Goal: Information Seeking & Learning: Find specific fact

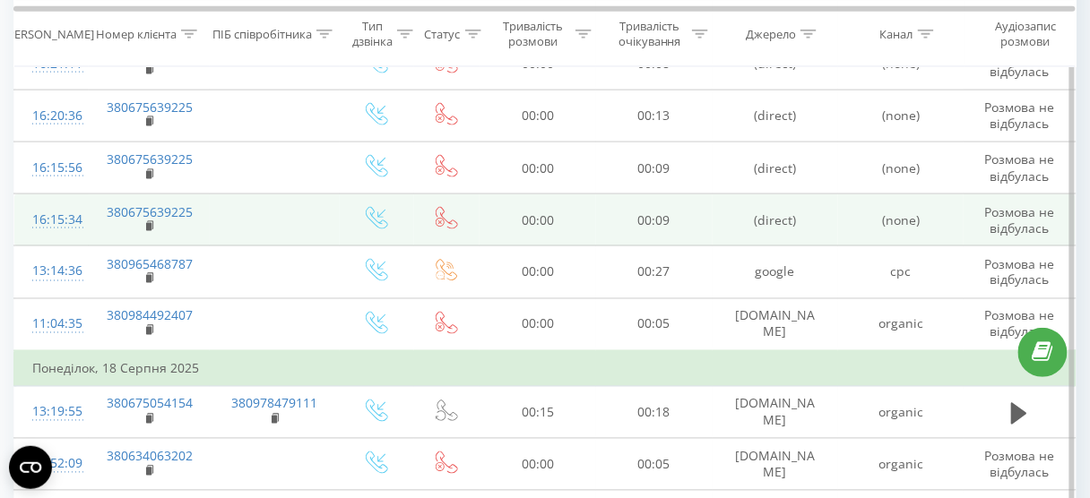
scroll to position [430, 0]
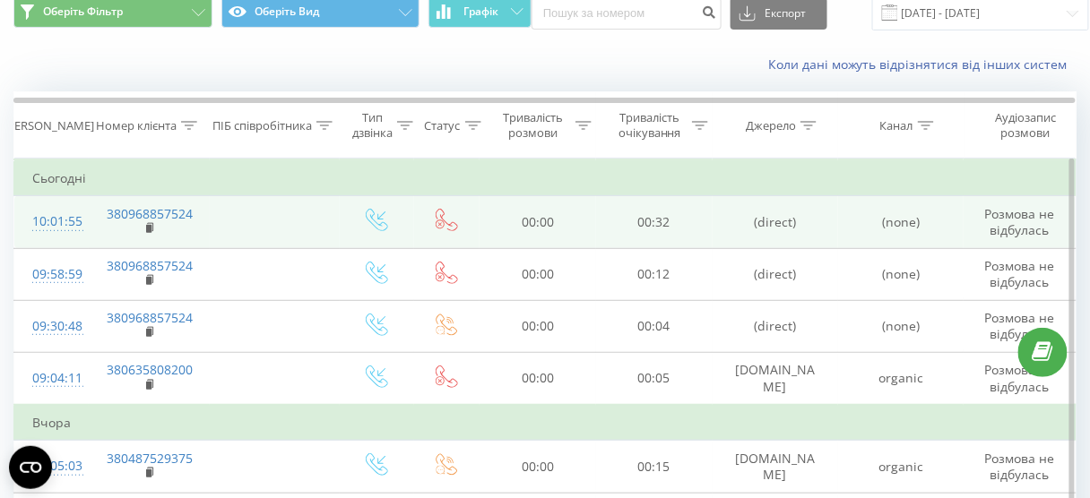
scroll to position [143, 0]
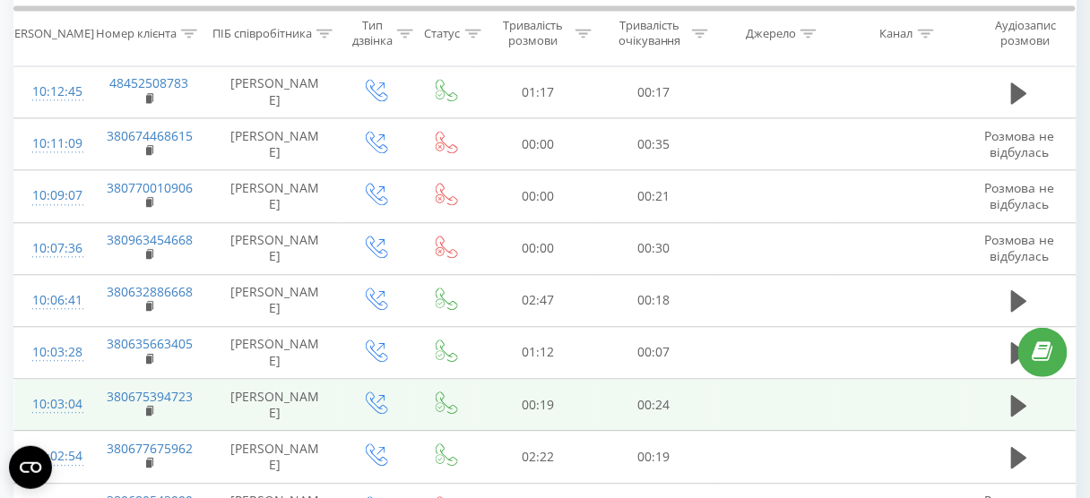
scroll to position [1131, 0]
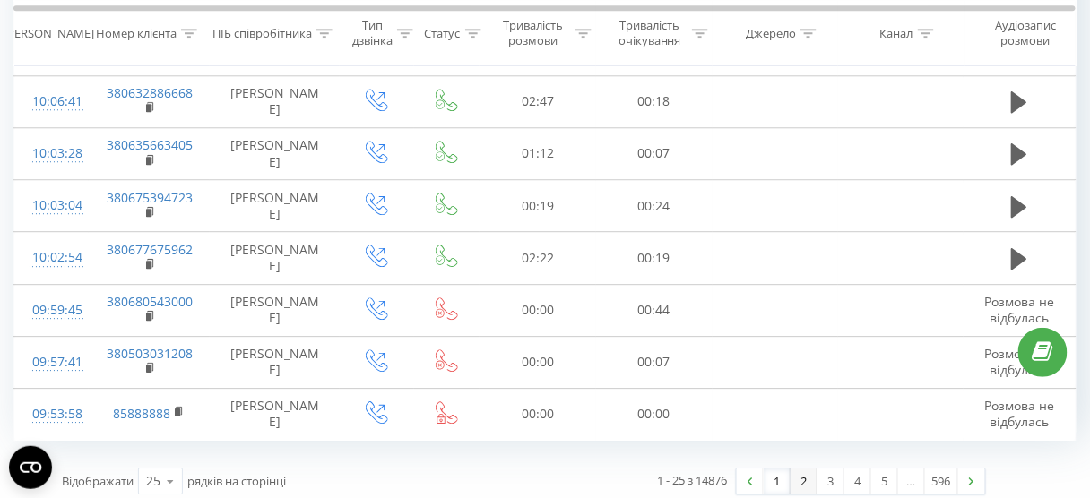
click at [811, 477] on link "2" at bounding box center [803, 481] width 27 height 25
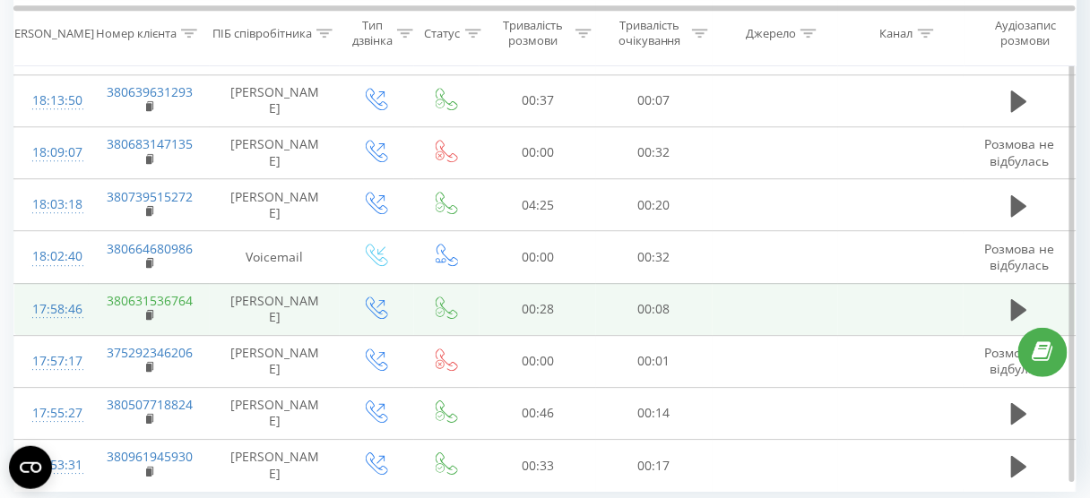
scroll to position [1095, 0]
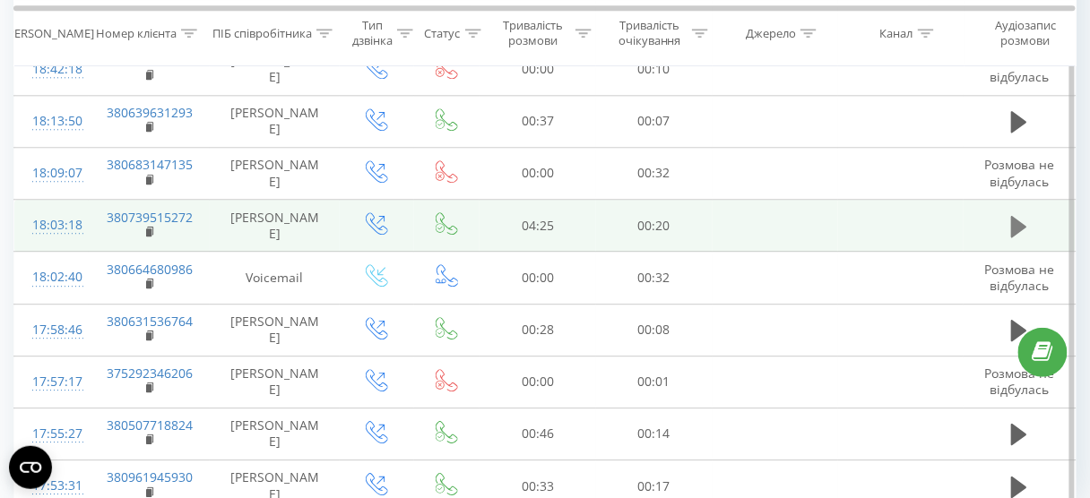
click at [1015, 216] on icon at bounding box center [1019, 226] width 16 height 22
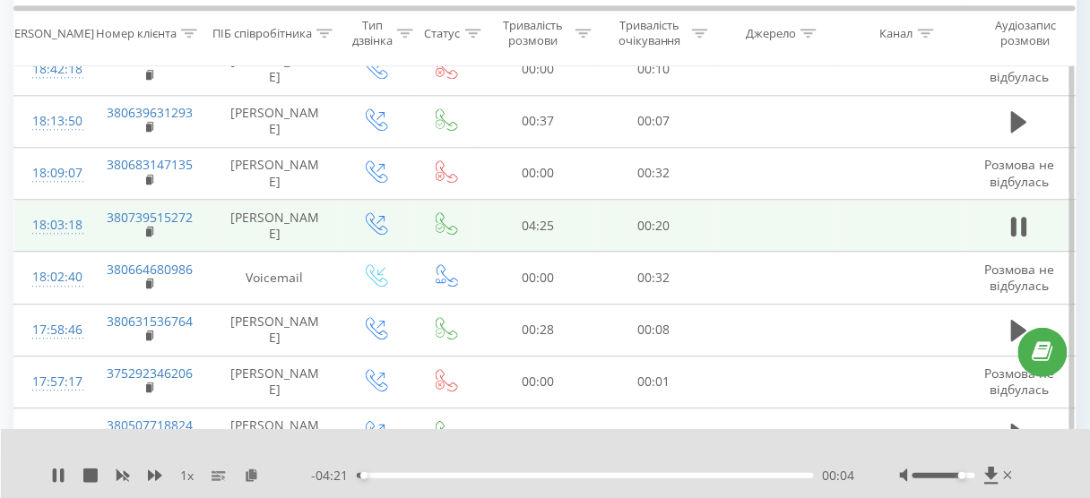
drag, startPoint x: 944, startPoint y: 472, endPoint x: 961, endPoint y: 472, distance: 17.0
click at [961, 472] on div "Accessibility label" at bounding box center [962, 475] width 7 height 7
click at [55, 478] on icon at bounding box center [55, 476] width 4 height 14
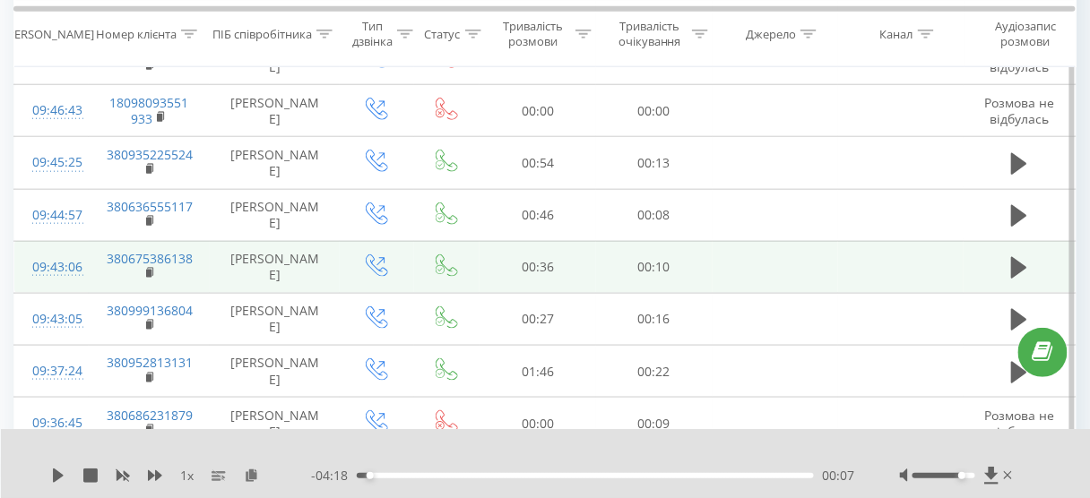
scroll to position [91, 0]
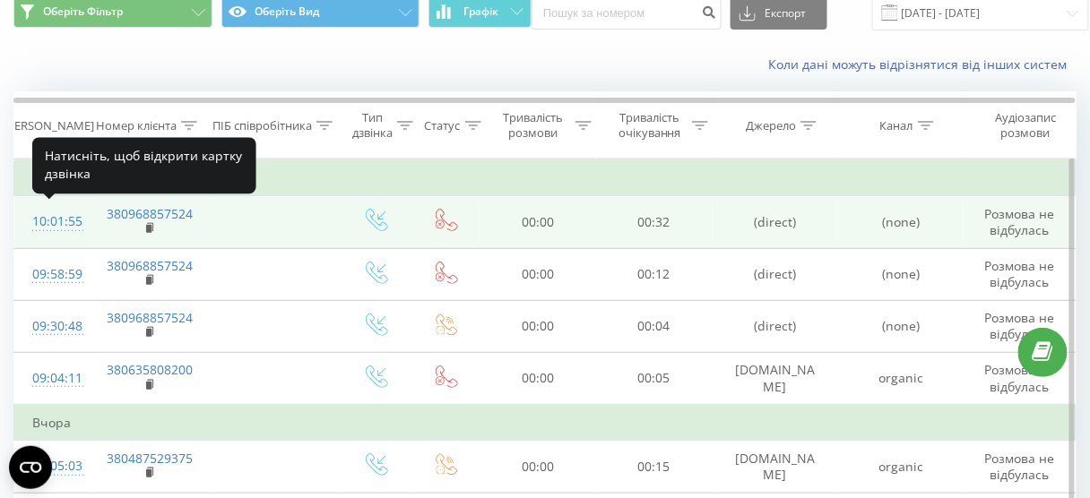
click at [46, 218] on div "10:01:55" at bounding box center [51, 221] width 39 height 35
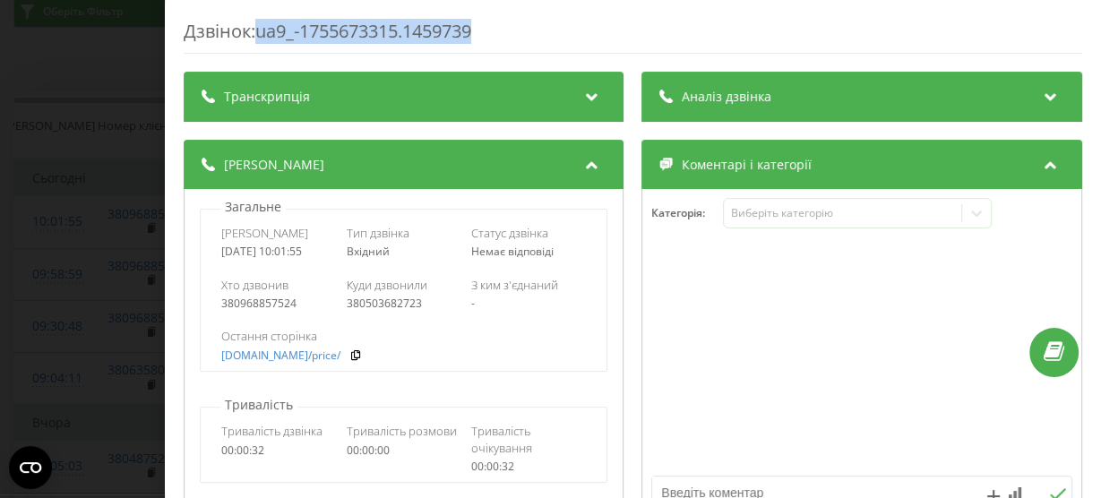
drag, startPoint x: 490, startPoint y: 30, endPoint x: 263, endPoint y: 26, distance: 226.7
click at [263, 26] on div "Дзвінок : ua9_-1755673315.1459739" at bounding box center [633, 36] width 899 height 35
copy div "ua9_-1755673315.1459739"
drag, startPoint x: 320, startPoint y: 251, endPoint x: 211, endPoint y: 246, distance: 108.5
click at [211, 246] on div "Дата дзвінка 2025-08-20 10:01:55 Тип дзвінка Вхідний Статус дзвінка Немає відпо…" at bounding box center [404, 242] width 406 height 52
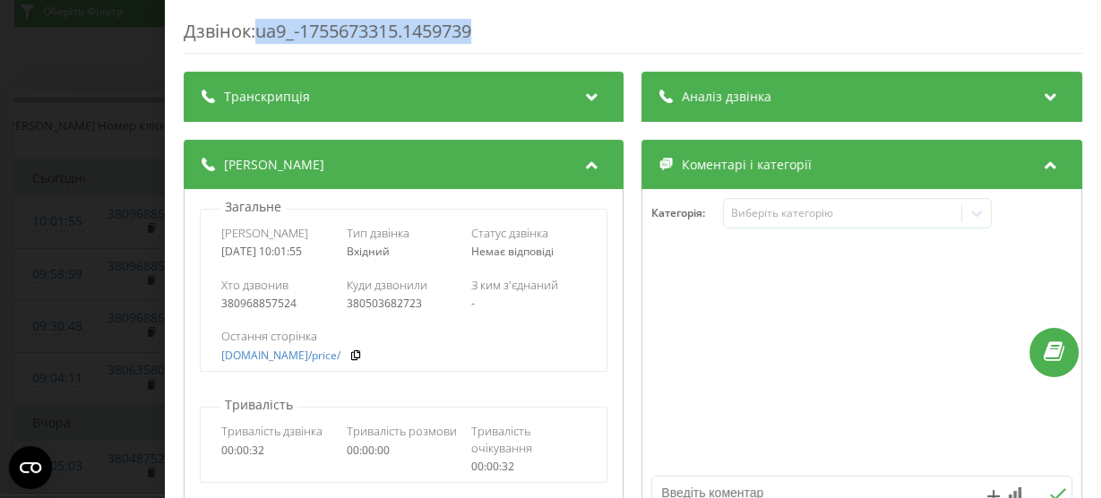
copy div "2025-08-20 10:01:55"
drag, startPoint x: 383, startPoint y: 253, endPoint x: 338, endPoint y: 254, distance: 45.7
click at [338, 254] on div "Дата дзвінка 2025-08-20 10:01:55 Тип дзвінка Вхідний Статус дзвінка Немає відпо…" at bounding box center [404, 242] width 406 height 52
click at [433, 250] on div "Вхідний" at bounding box center [404, 252] width 115 height 13
click at [410, 261] on div "Дата дзвінка 2025-08-20 10:01:55 Тип дзвінка Вхідний Статус дзвінка Немає відпо…" at bounding box center [404, 242] width 406 height 52
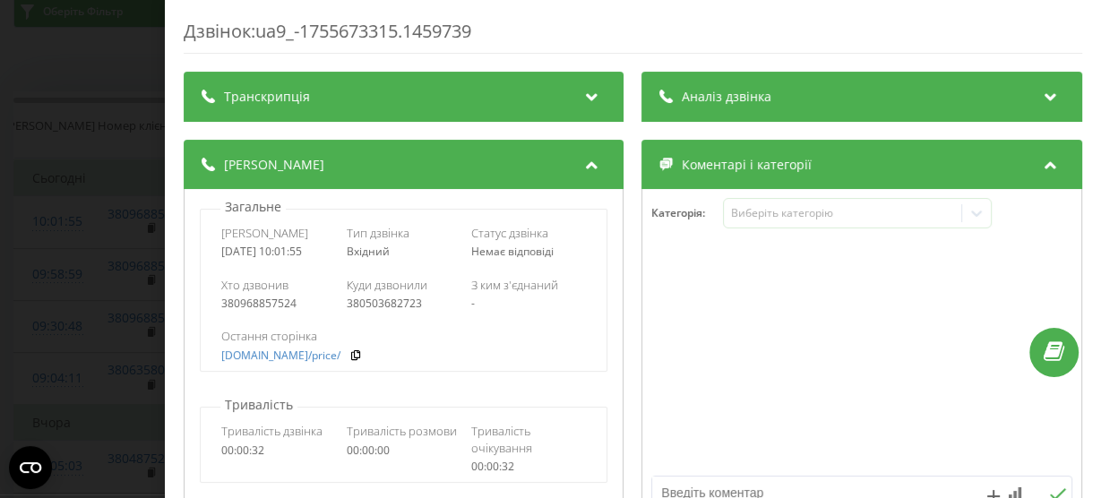
click at [390, 271] on div "Хто дзвонив 380968857524 Куди дзвонили 380503682723 З ким з'єднаний -" at bounding box center [404, 294] width 406 height 52
drag, startPoint x: 385, startPoint y: 251, endPoint x: 339, endPoint y: 253, distance: 46.6
click at [339, 253] on div "Дата дзвінка 2025-08-20 10:01:55 Тип дзвінка Вхідний Статус дзвінка Немає відпо…" at bounding box center [404, 242] width 406 height 52
copy span "Вхідний"
drag, startPoint x: 552, startPoint y: 247, endPoint x: 462, endPoint y: 253, distance: 89.8
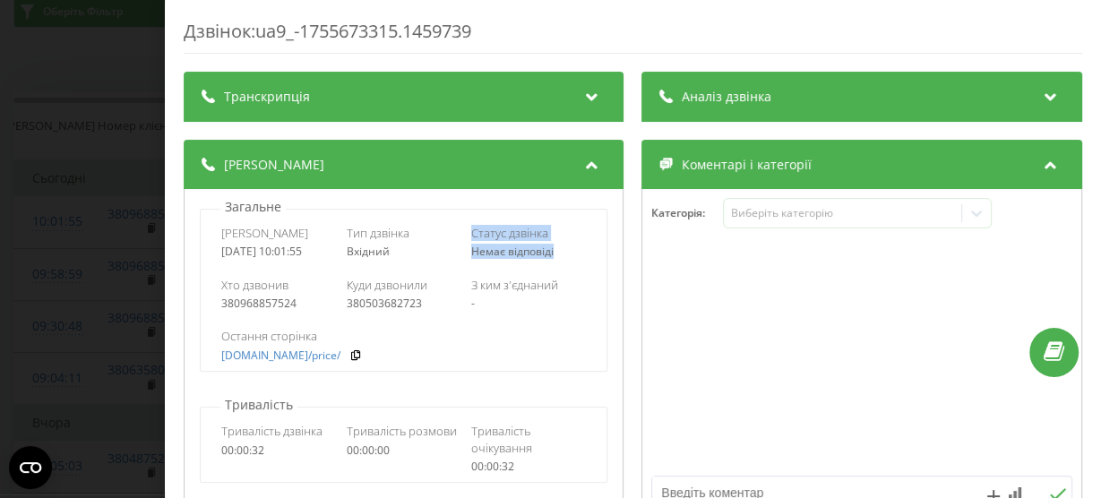
click at [462, 253] on div "Дата дзвінка 2025-08-20 10:01:55 Тип дзвінка Вхідний Статус дзвінка Немає відпо…" at bounding box center [404, 242] width 406 height 52
click at [472, 258] on span "Немає відповіді" at bounding box center [513, 251] width 82 height 15
drag, startPoint x: 475, startPoint y: 250, endPoint x: 552, endPoint y: 257, distance: 77.4
click at [552, 257] on div "Дата дзвінка 2025-08-20 10:01:55 Тип дзвінка Вхідний Статус дзвінка Немає відпо…" at bounding box center [404, 242] width 406 height 52
copy span "Немає відповіді"
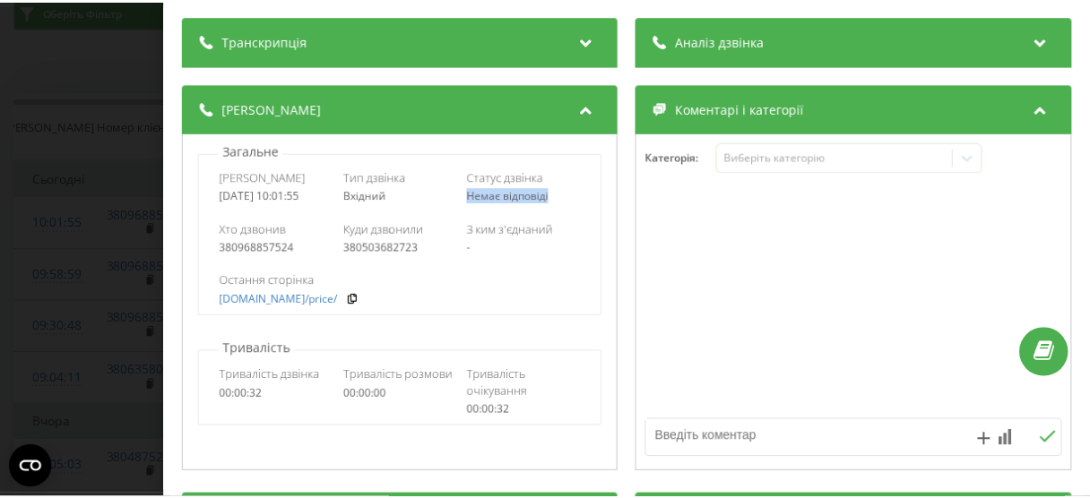
scroll to position [72, 0]
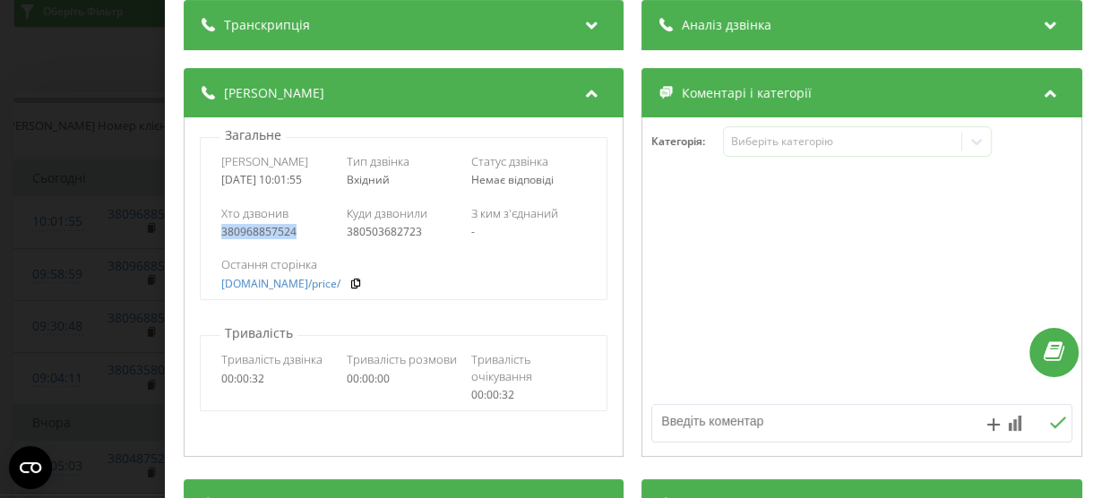
drag, startPoint x: 238, startPoint y: 230, endPoint x: 296, endPoint y: 235, distance: 57.5
click at [296, 235] on div "Хто дзвонив 380968857524 Куди дзвонили 380503682723 З ким з'єднаний -" at bounding box center [404, 222] width 406 height 52
copy div "380968857524"
drag, startPoint x: 343, startPoint y: 228, endPoint x: 418, endPoint y: 229, distance: 75.3
click at [418, 229] on div "Хто дзвонив 380968857524 Куди дзвонили 380503682723 З ким з'єднаний -" at bounding box center [404, 222] width 406 height 52
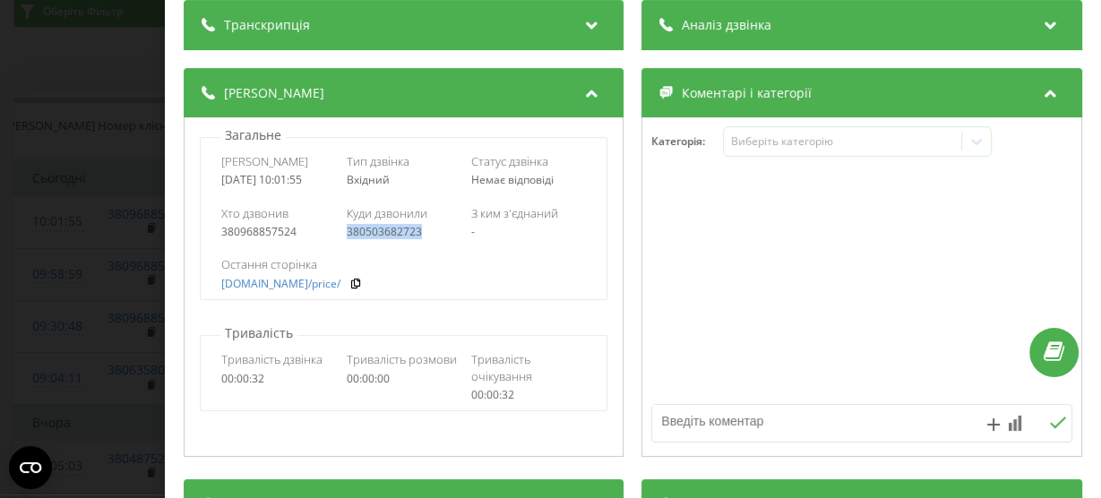
copy div "380503682723"
click at [68, 239] on div "Дзвінок : ua9_-1755673315.1459739 Транскрипція Для AI-аналізу майбутніх дзвінкі…" at bounding box center [550, 249] width 1101 height 498
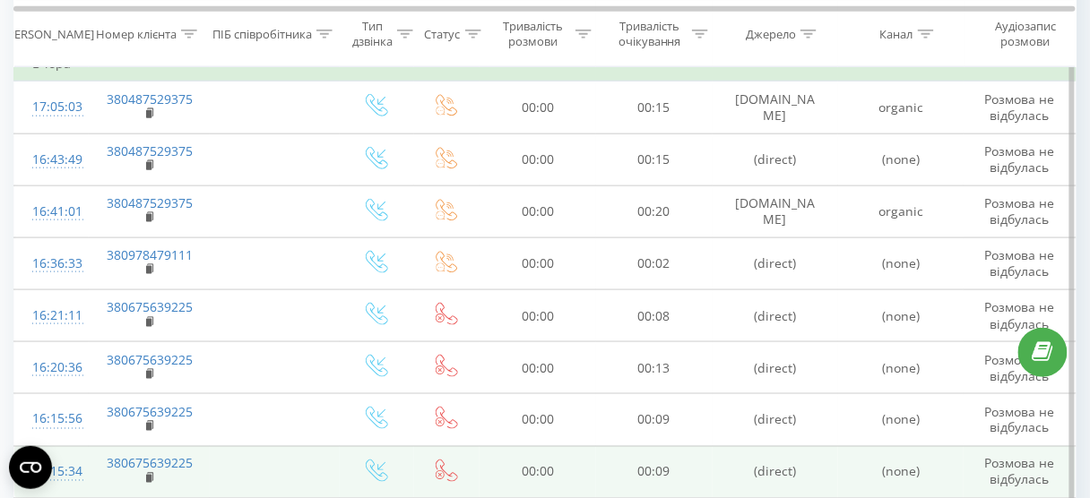
scroll to position [430, 0]
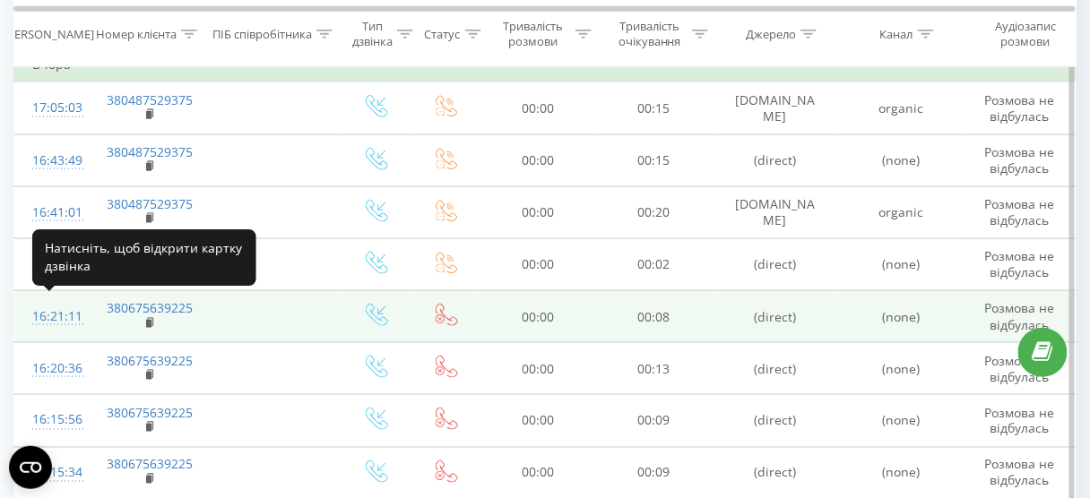
click at [54, 310] on div "16:21:11" at bounding box center [51, 316] width 39 height 35
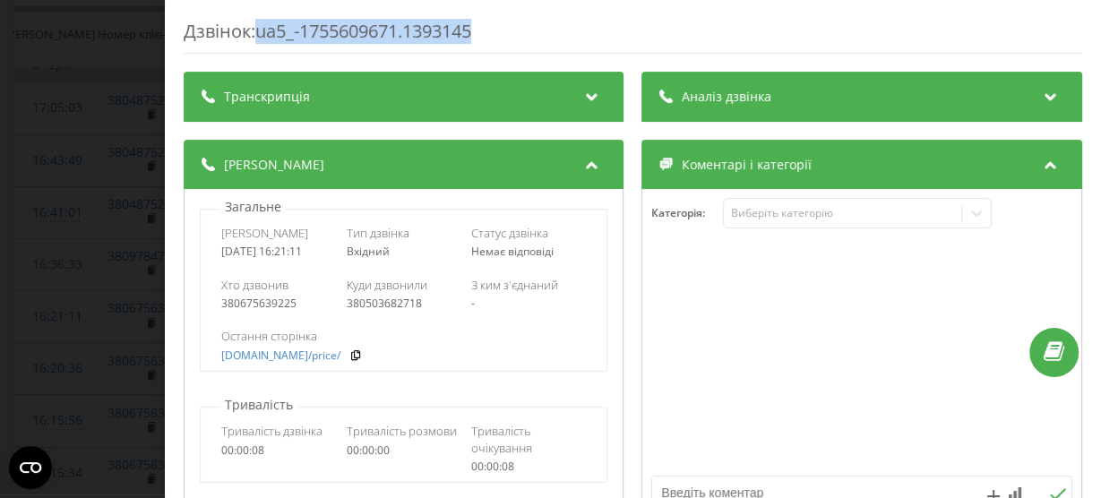
drag, startPoint x: 486, startPoint y: 26, endPoint x: 264, endPoint y: 35, distance: 221.5
click at [264, 35] on div "Дзвінок : ua5_-1755609671.1393145" at bounding box center [633, 36] width 899 height 35
copy div "ua5_-1755609671.1393145"
drag, startPoint x: 305, startPoint y: 255, endPoint x: 211, endPoint y: 259, distance: 93.3
click at [211, 259] on div "Дата дзвінка 2025-08-19 16:21:11 Тип дзвінка Вхідний Статус дзвінка Немає відпо…" at bounding box center [404, 242] width 406 height 52
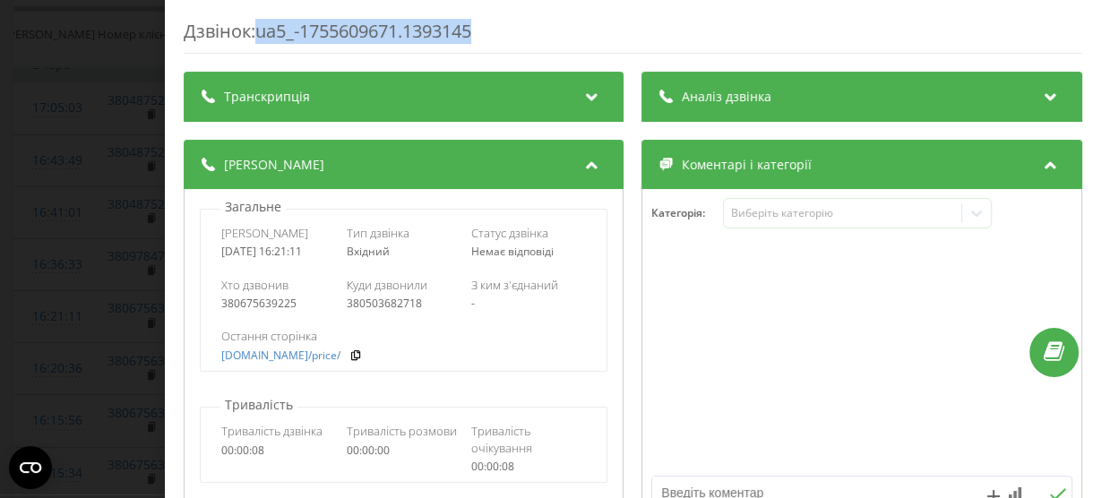
copy div "2025-08-19 16:21:11"
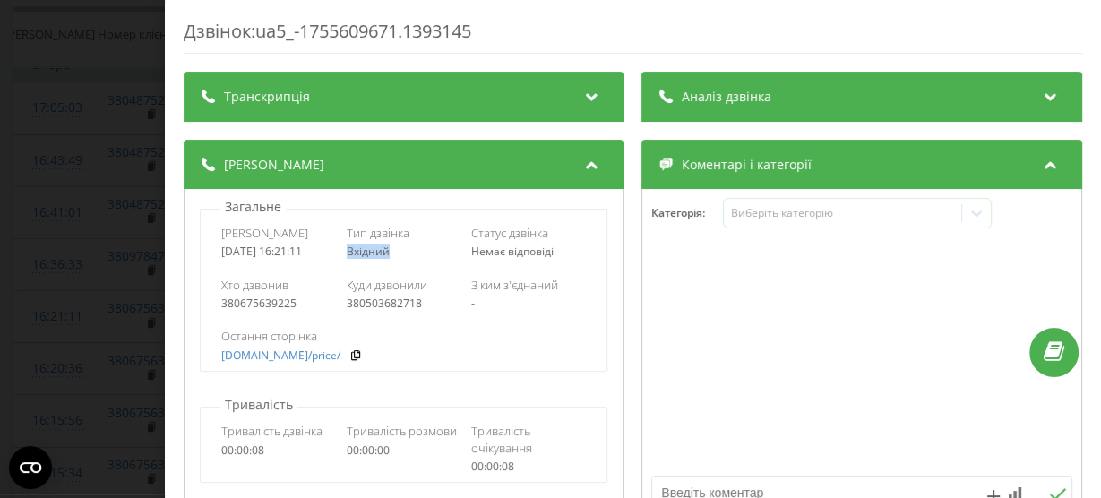
drag, startPoint x: 396, startPoint y: 252, endPoint x: 343, endPoint y: 250, distance: 52.9
click at [343, 250] on div "Дата дзвінка 2025-08-19 16:21:11 Тип дзвінка Вхідний Статус дзвінка Немає відпо…" at bounding box center [404, 242] width 406 height 52
copy span "Вхідний"
drag, startPoint x: 562, startPoint y: 251, endPoint x: 463, endPoint y: 248, distance: 98.6
click at [463, 248] on div "Дата дзвінка 2025-08-19 16:21:11 Тип дзвінка Вхідний Статус дзвінка Немає відпо…" at bounding box center [404, 242] width 406 height 52
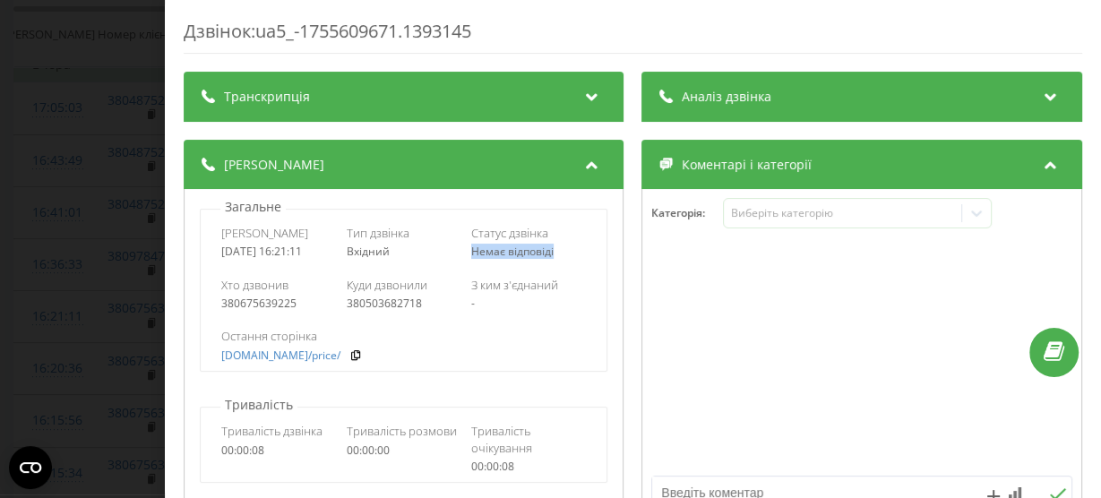
copy span "Немає відповіді"
drag, startPoint x: 297, startPoint y: 303, endPoint x: 203, endPoint y: 304, distance: 93.2
click at [209, 304] on div "Хто дзвонив 380675639225 Куди дзвонили 380503682718 З ким з'єднаний -" at bounding box center [404, 294] width 406 height 52
drag, startPoint x: 422, startPoint y: 306, endPoint x: 345, endPoint y: 308, distance: 77.1
click at [347, 308] on div "380503682718" at bounding box center [404, 303] width 115 height 13
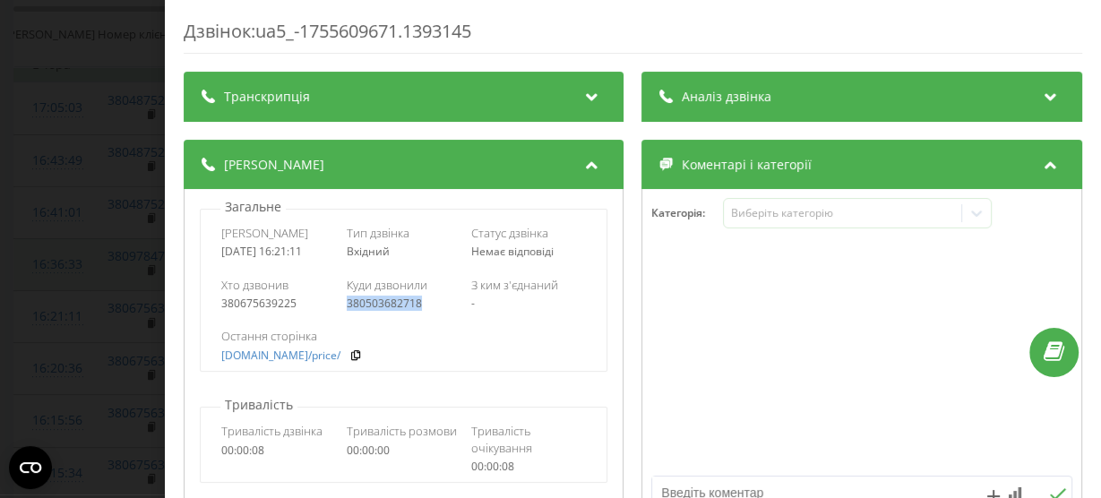
drag, startPoint x: 34, startPoint y: 240, endPoint x: 53, endPoint y: 240, distance: 18.8
click at [36, 240] on div "Дзвінок : ua5_-1755609671.1393145 Транскрипція Для AI-аналізу майбутніх дзвінкі…" at bounding box center [550, 249] width 1101 height 498
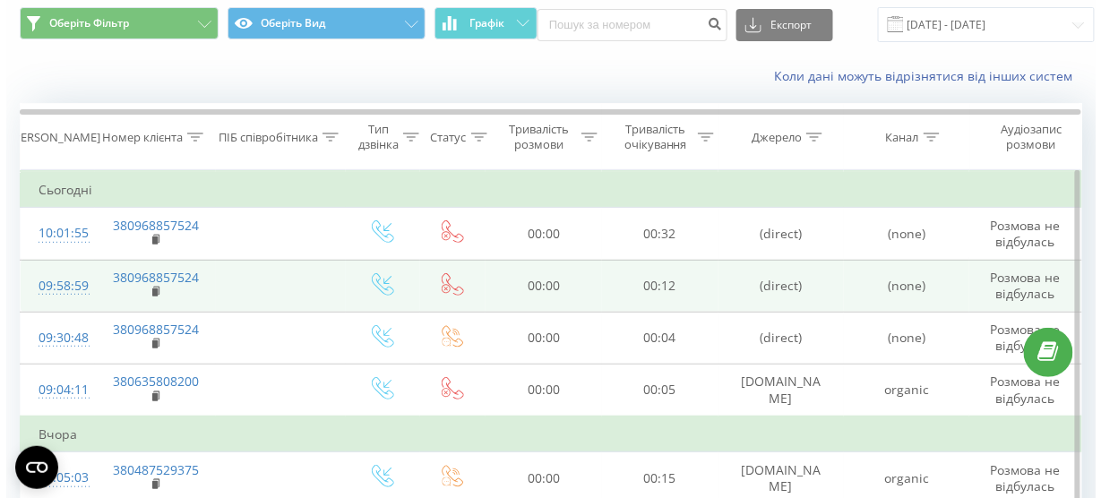
scroll to position [72, 0]
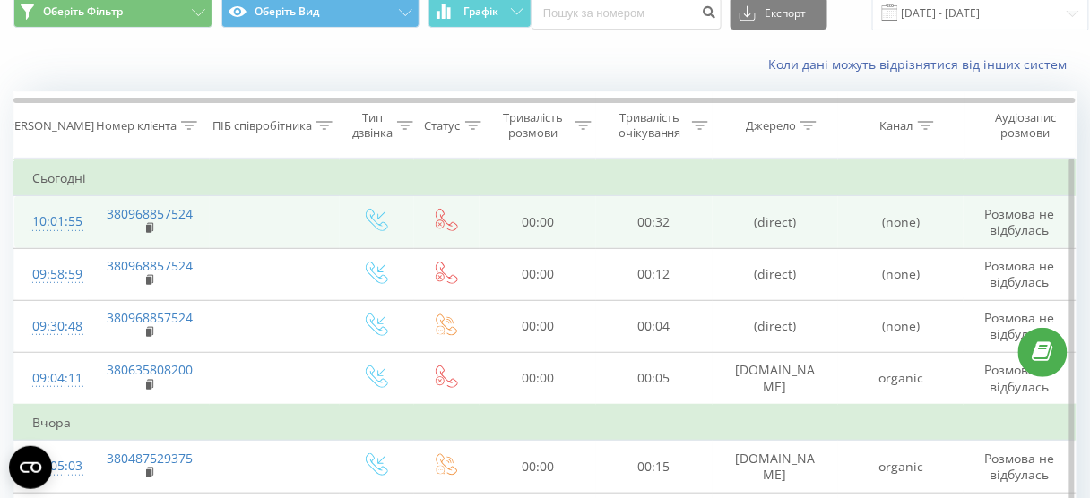
click at [71, 223] on div "10:01:55" at bounding box center [51, 221] width 39 height 35
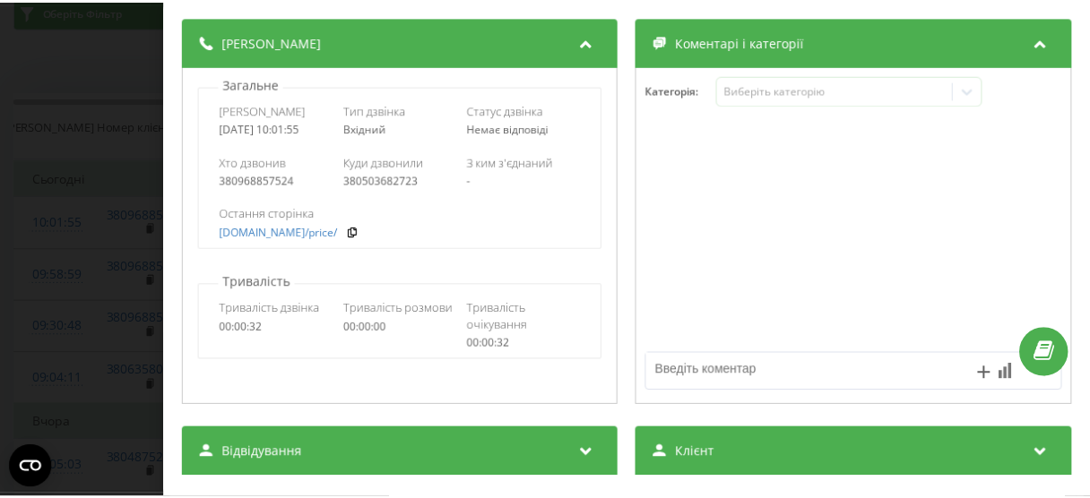
scroll to position [143, 0]
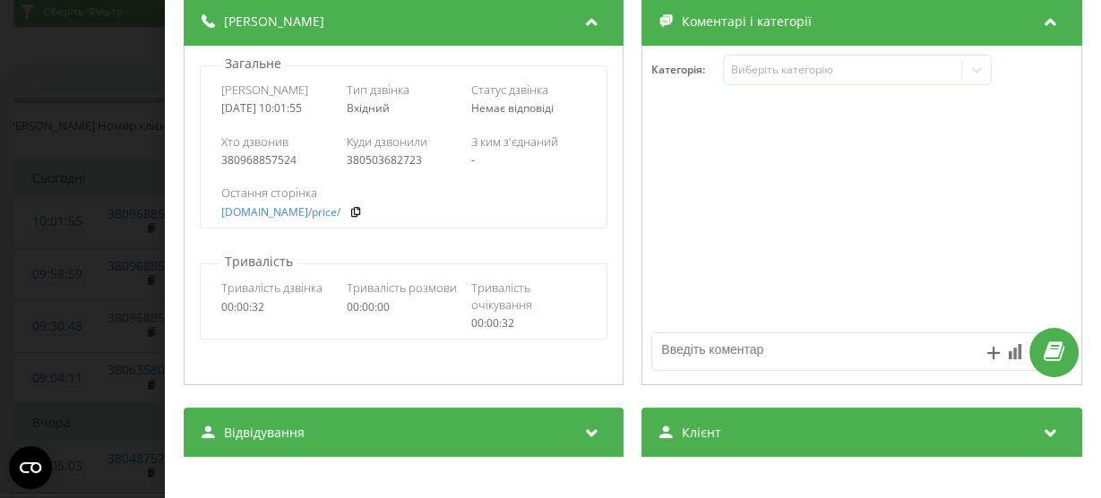
click at [51, 223] on div "Дзвінок : ua9_-1755673315.1459739 Транскрипція Для AI-аналізу майбутніх дзвінкі…" at bounding box center [550, 249] width 1101 height 498
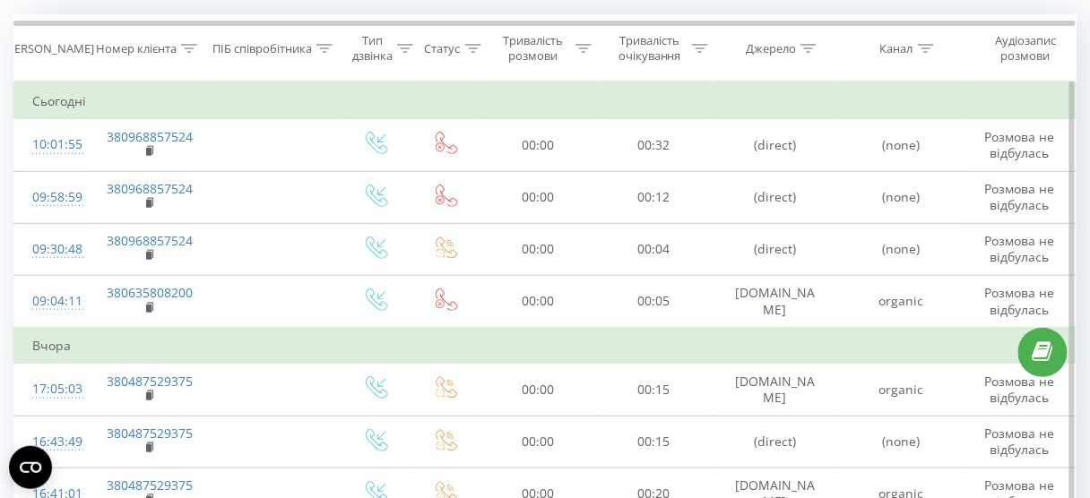
scroll to position [287, 0]
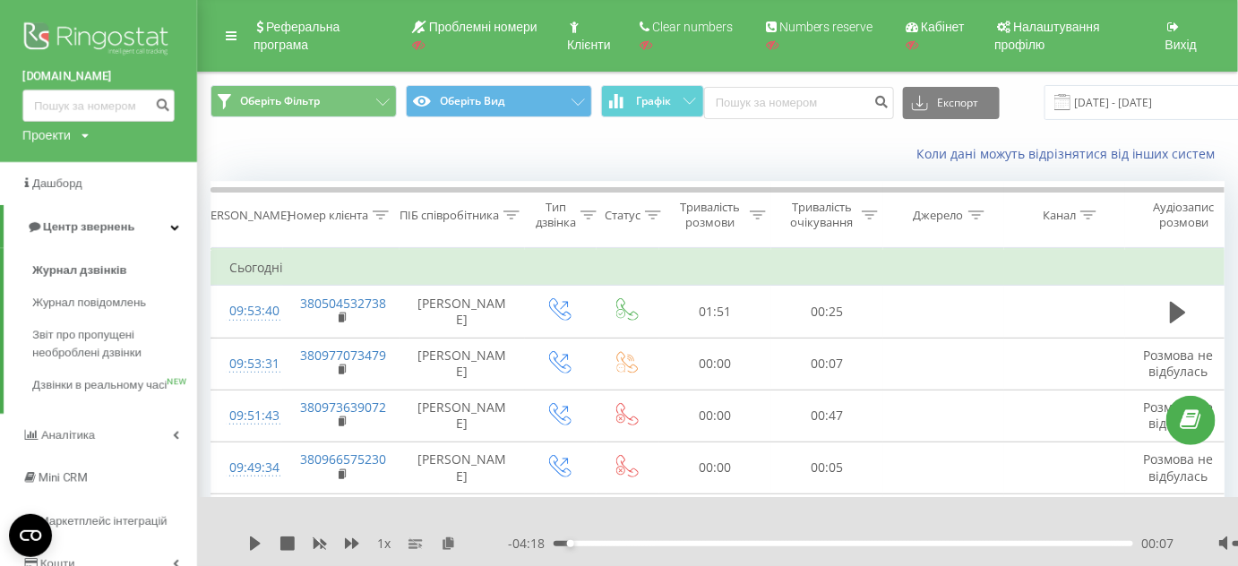
click at [99, 39] on img at bounding box center [98, 40] width 152 height 45
